Goal: Navigation & Orientation: Find specific page/section

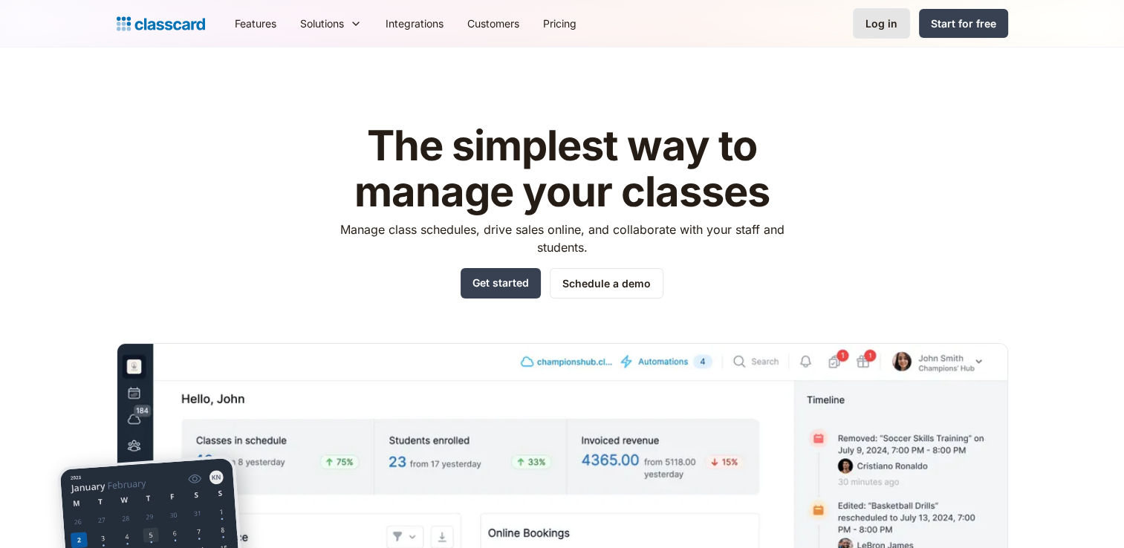
click at [881, 21] on div "Log in" at bounding box center [881, 24] width 32 height 16
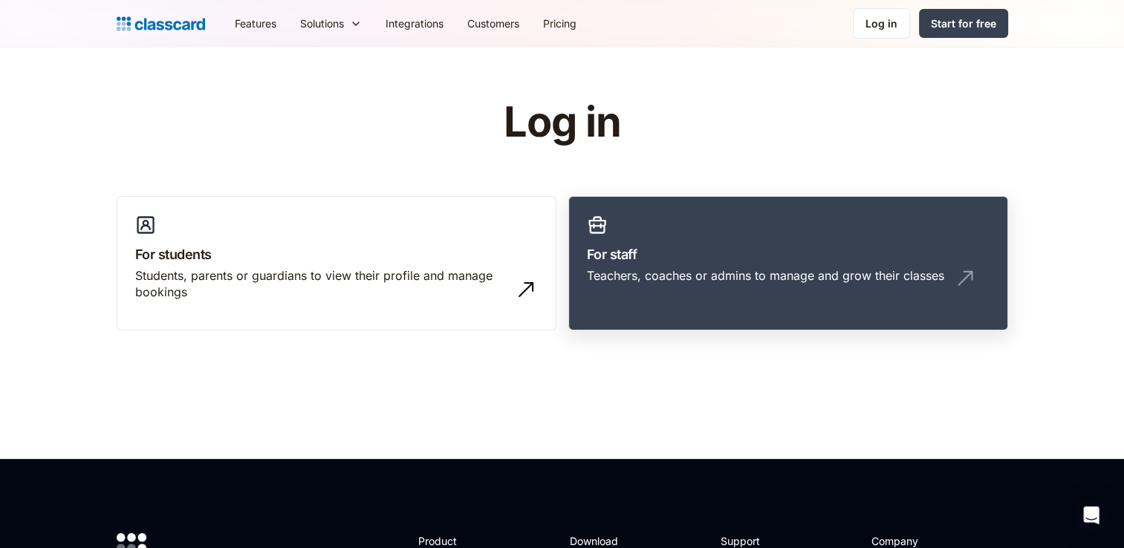
click at [665, 296] on link "For staff Teachers, coaches or admins to manage and grow their classes" at bounding box center [788, 263] width 440 height 135
